Goal: Information Seeking & Learning: Understand process/instructions

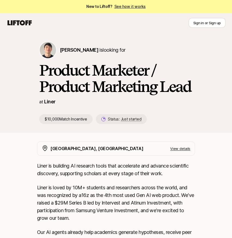
click at [16, 24] on icon at bounding box center [20, 23] width 26 height 8
click at [126, 7] on link "See how it works" at bounding box center [130, 6] width 32 height 5
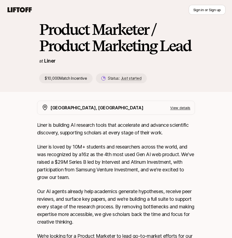
scroll to position [36, 0]
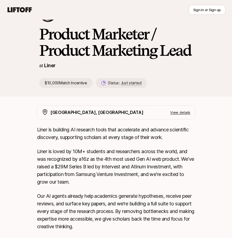
click at [177, 111] on p "View details" at bounding box center [180, 112] width 20 height 5
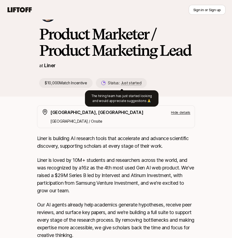
click at [139, 84] on span "Just started" at bounding box center [131, 83] width 21 height 5
